Goal: Information Seeking & Learning: Find contact information

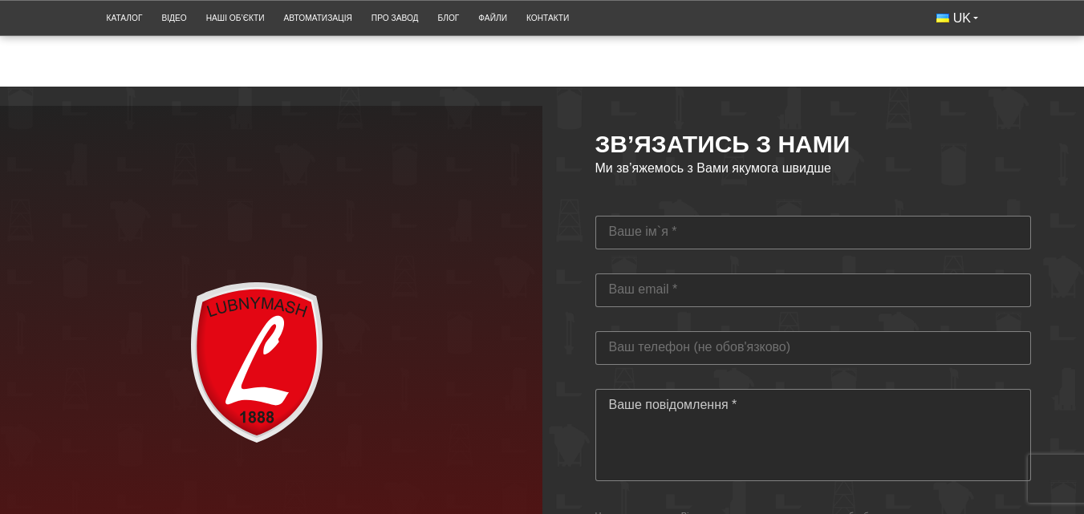
scroll to position [4172, 0]
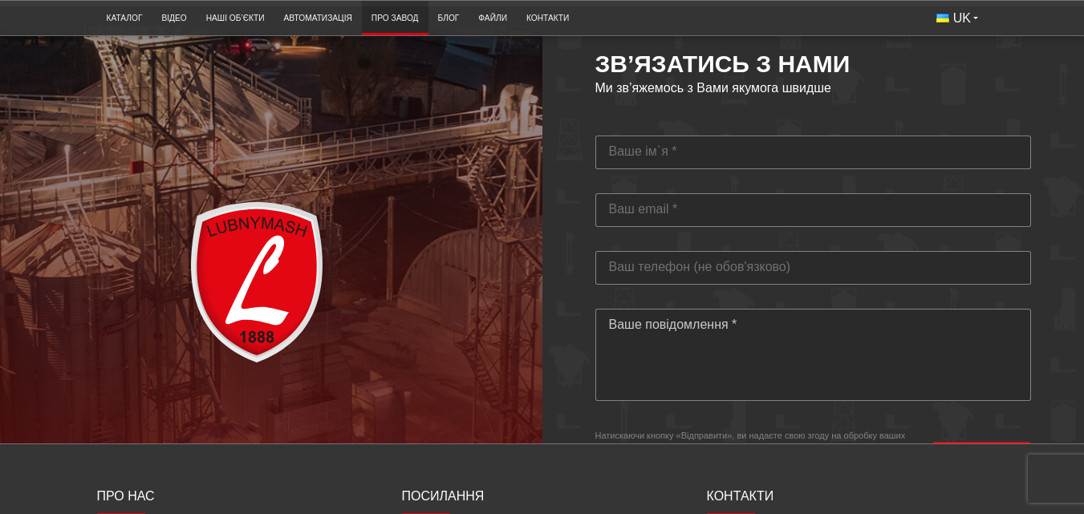
click at [381, 15] on link "Про завод" at bounding box center [395, 18] width 67 height 26
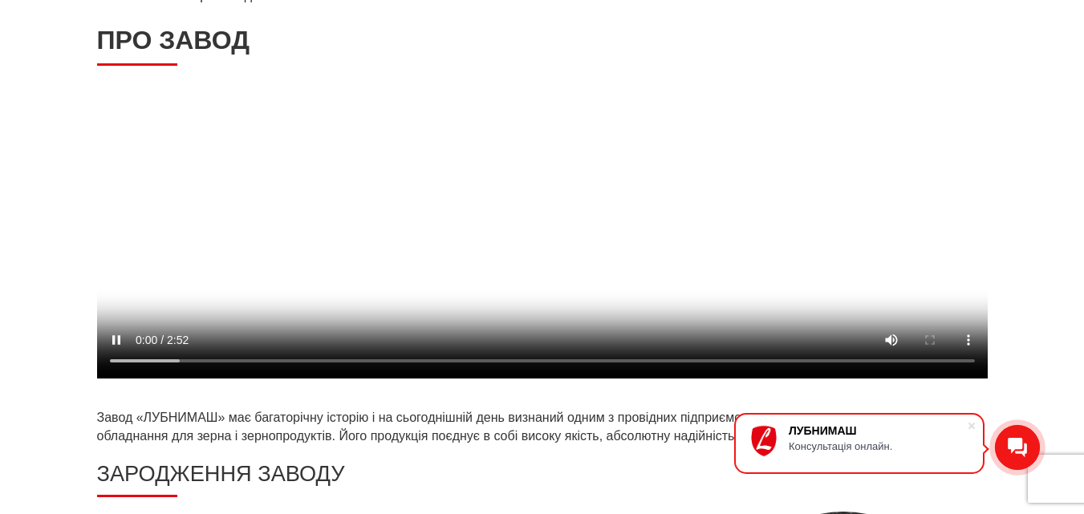
scroll to position [80, 0]
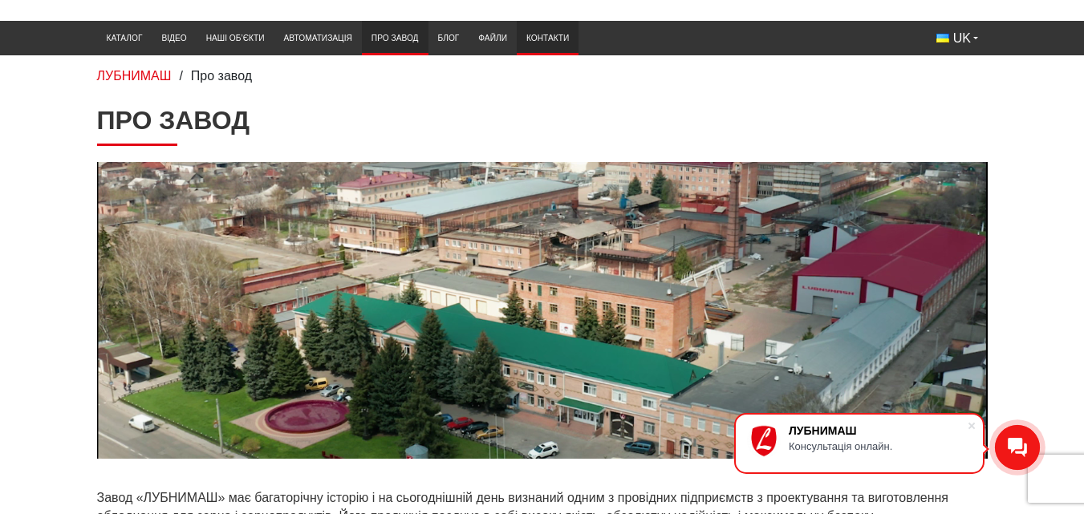
click at [555, 36] on link "Контакти" at bounding box center [548, 38] width 62 height 26
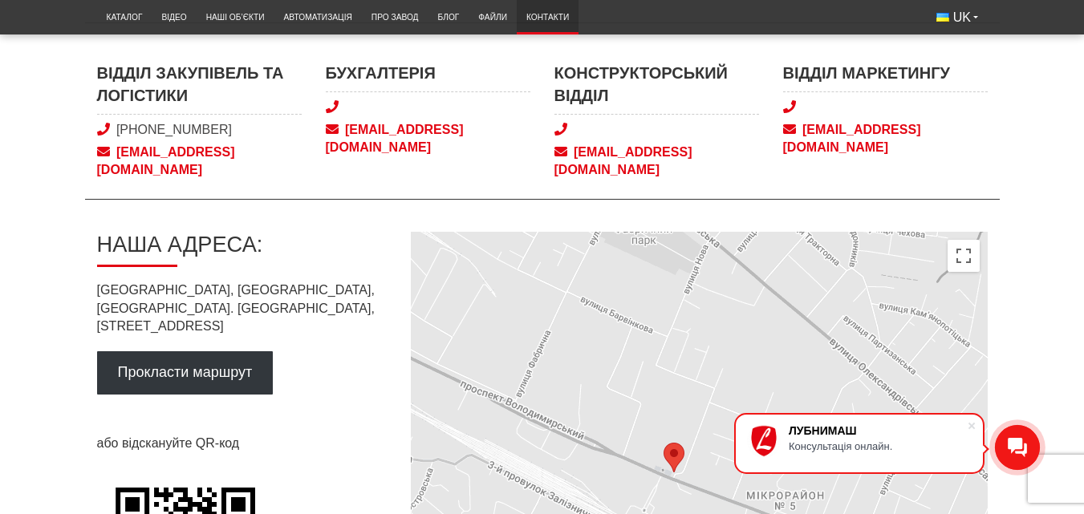
scroll to position [642, 0]
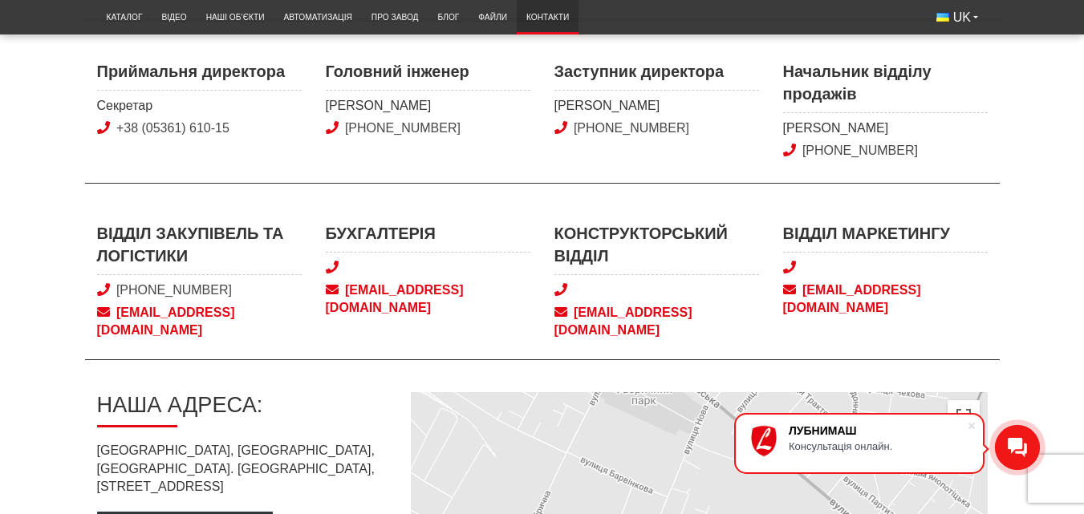
click at [199, 312] on span "snab@lubnymash.com" at bounding box center [199, 322] width 205 height 36
drag, startPoint x: 262, startPoint y: 286, endPoint x: 127, endPoint y: 288, distance: 134.8
click at [127, 288] on span "[PHONE_NUMBER]" at bounding box center [199, 291] width 205 height 18
copy link "38 (050) 580 22 36"
